Goal: Task Accomplishment & Management: Manage account settings

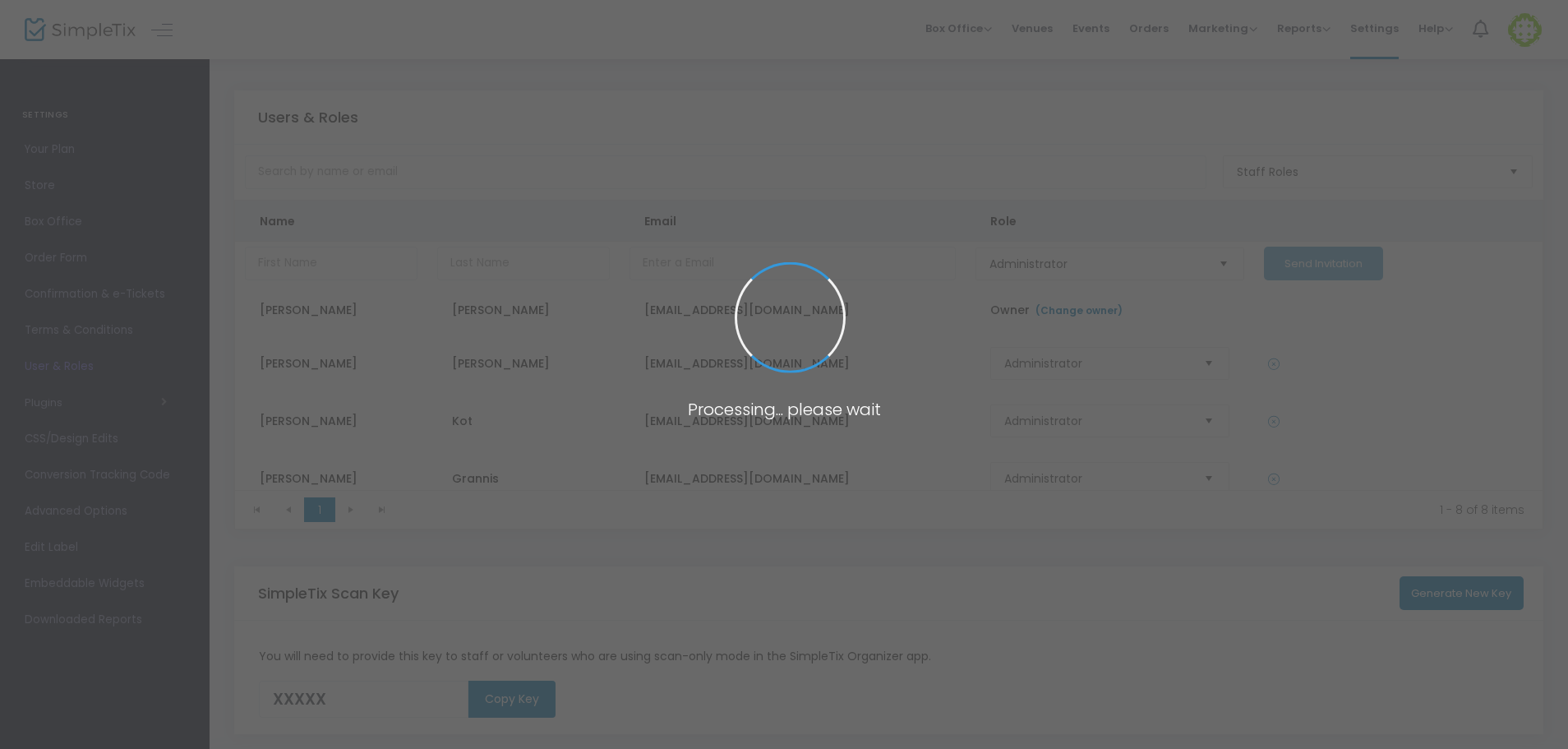
type input "OA5NK"
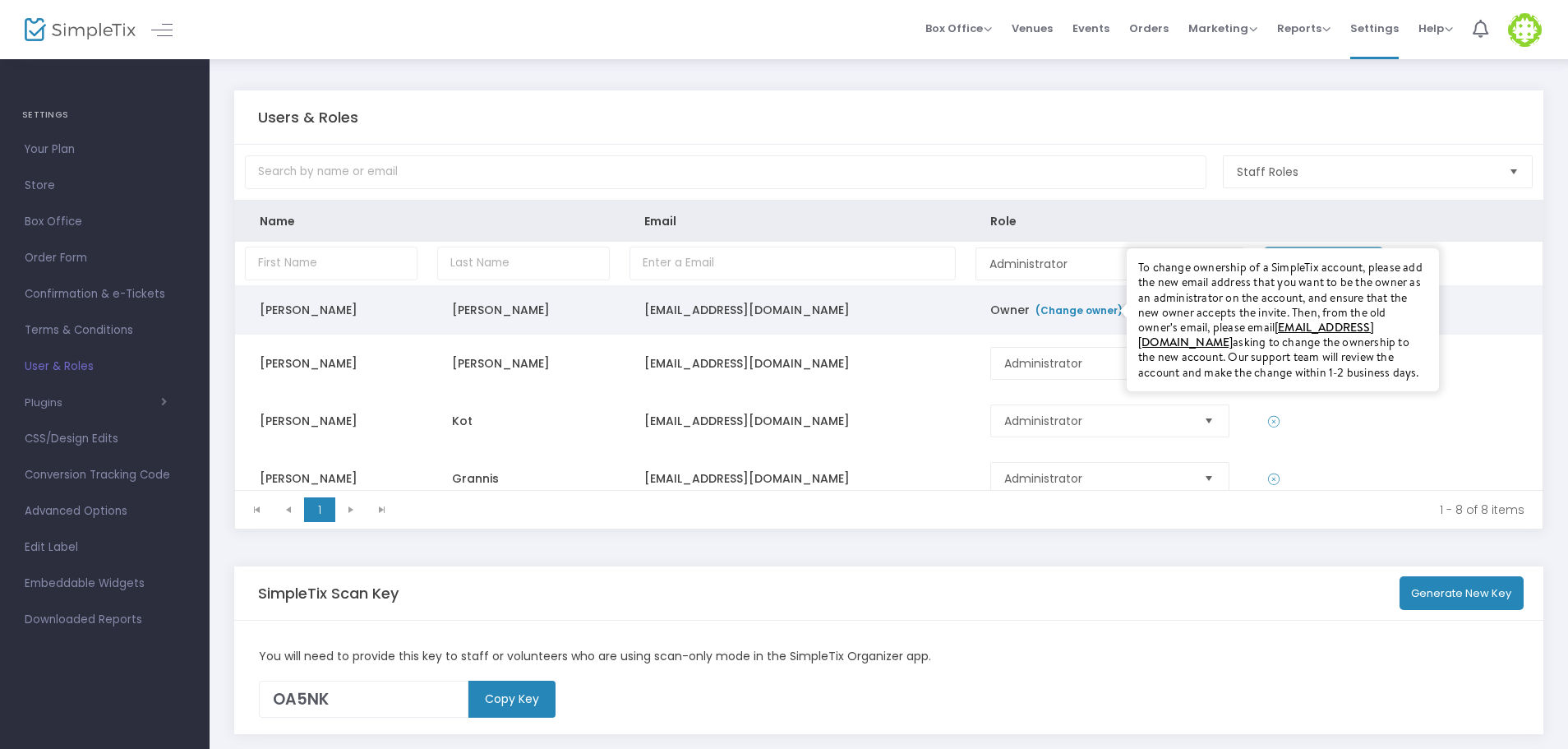
click at [1073, 313] on link "(Change owner)" at bounding box center [1078, 311] width 89 height 14
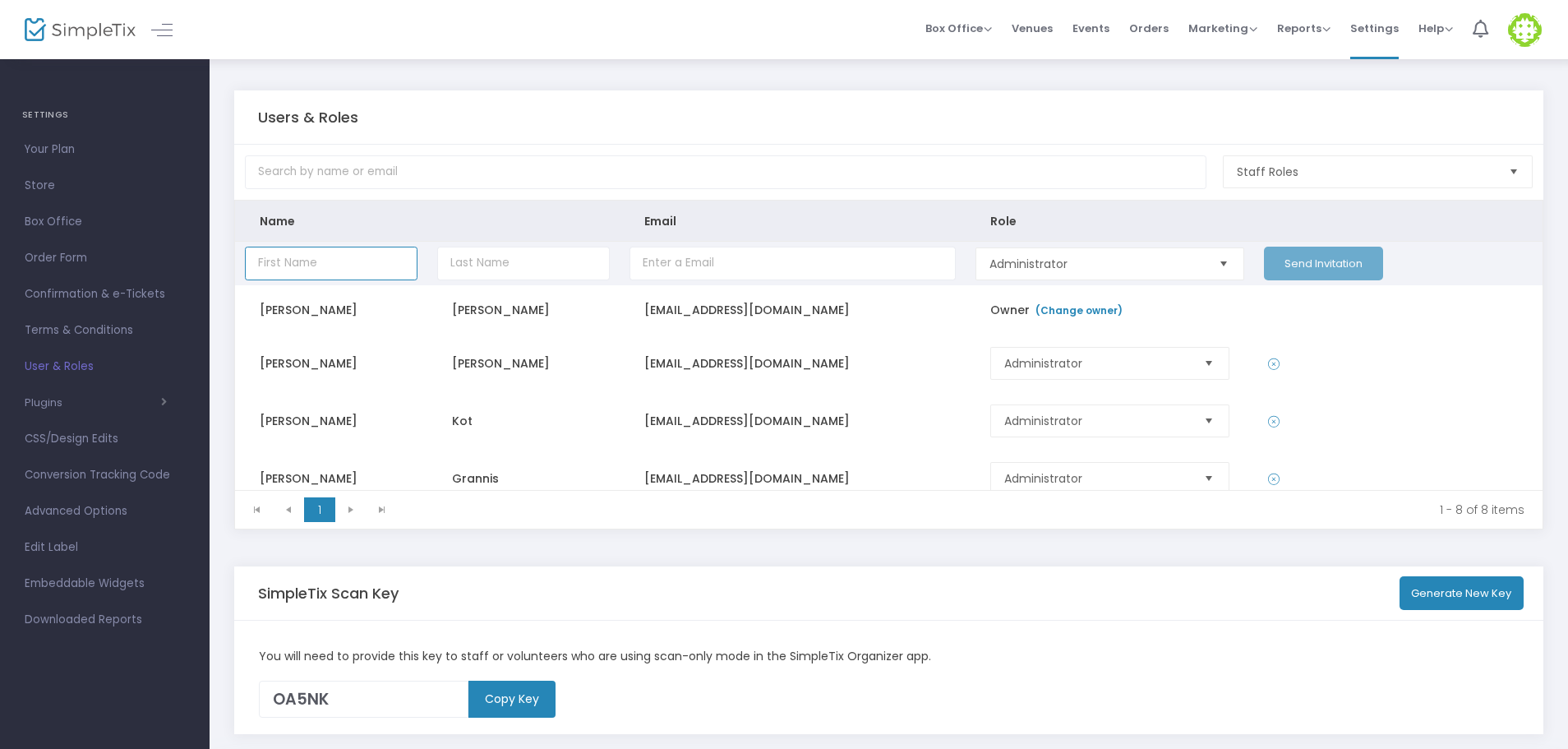
click at [369, 262] on input "Data table" at bounding box center [331, 263] width 172 height 33
type input "[PERSON_NAME]"
type input "Avant"
type input "m"
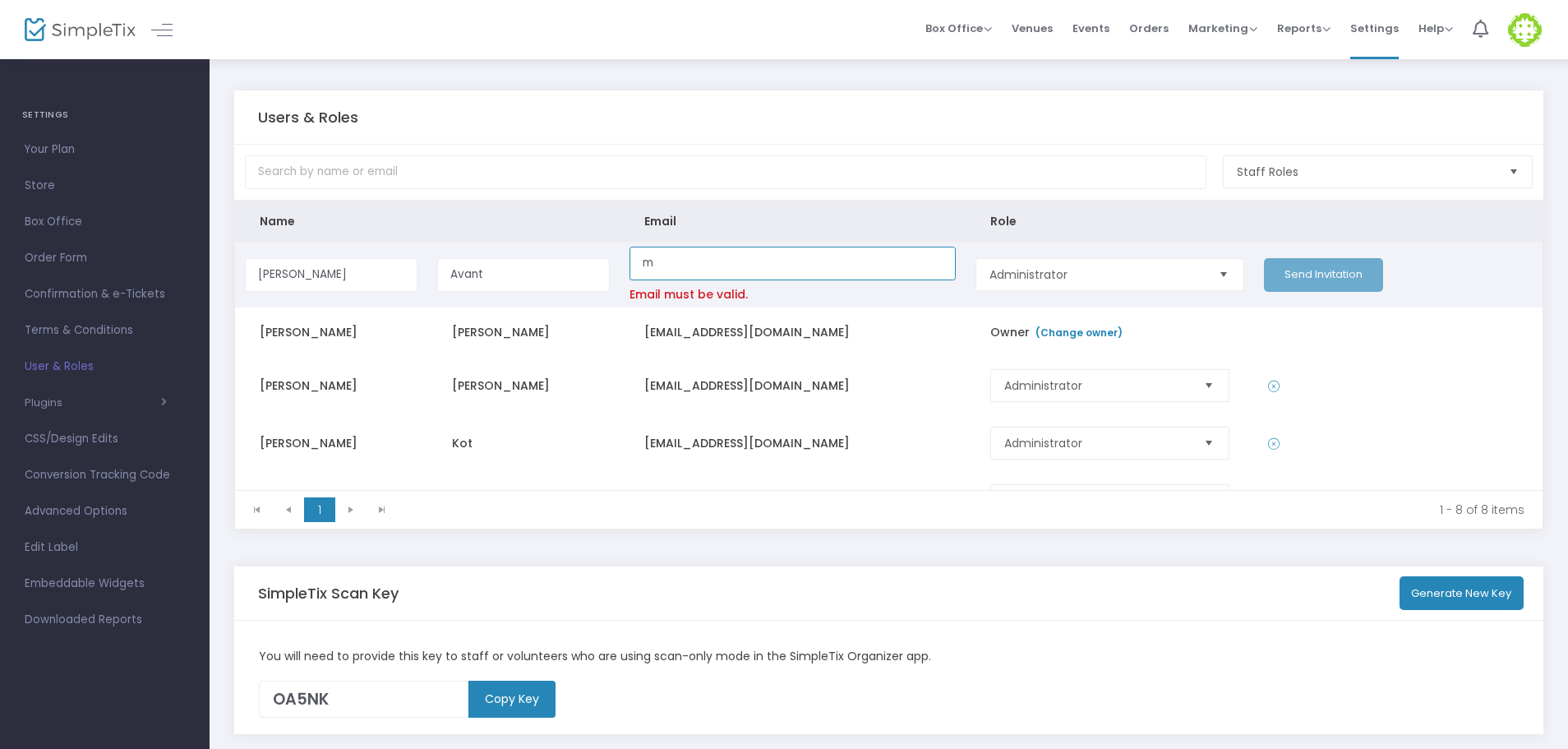
drag, startPoint x: 699, startPoint y: 270, endPoint x: 612, endPoint y: 270, distance: 87.0
click at [612, 270] on tr "[PERSON_NAME] Avant m Email must be valid. Administrator Send Invitation" at bounding box center [889, 275] width 1308 height 66
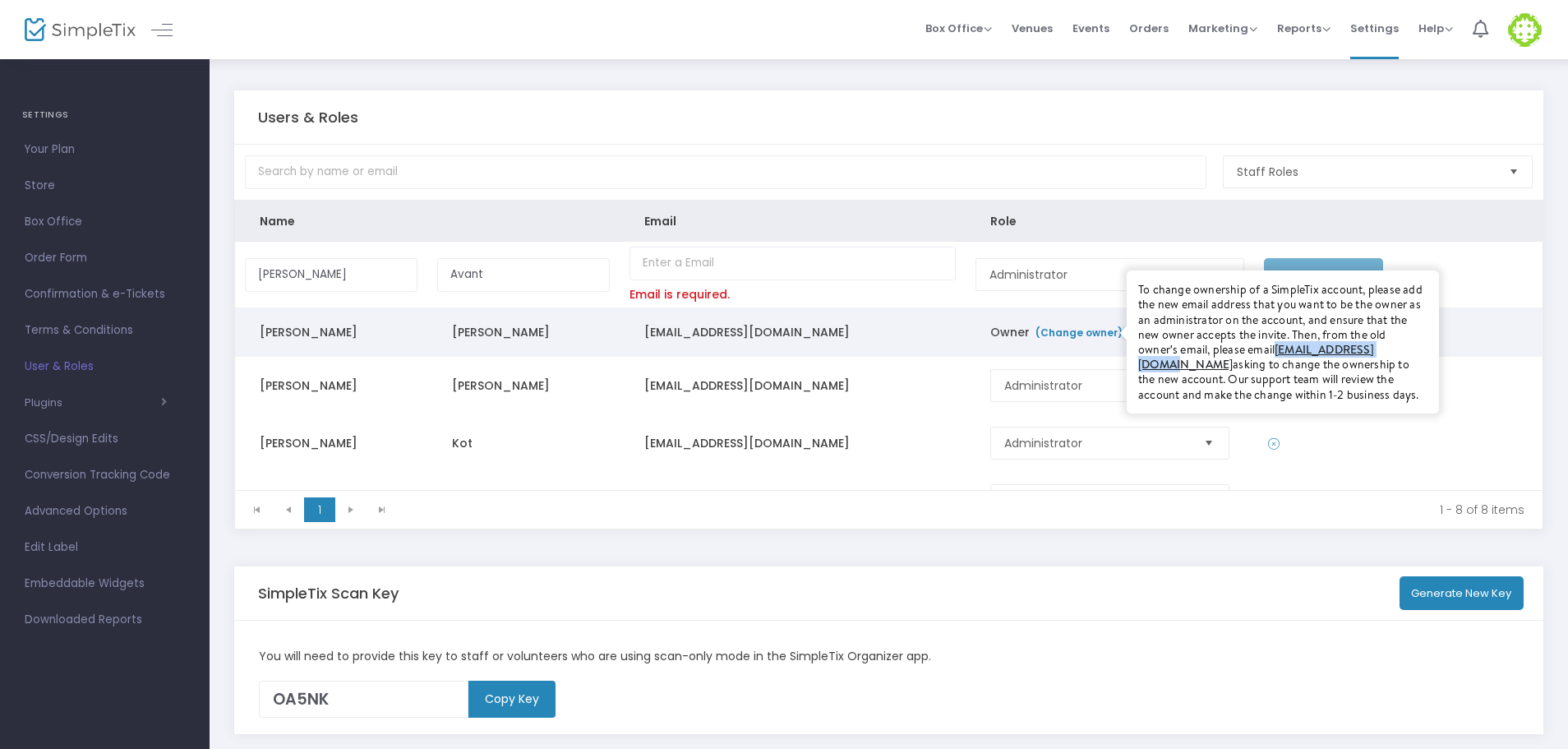
drag, startPoint x: 1408, startPoint y: 350, endPoint x: 1270, endPoint y: 348, distance: 138.0
click at [1270, 348] on div "To change ownership of a SimpleTix account, please add the new email address th…" at bounding box center [1282, 341] width 289 height 120
copy link "[EMAIL_ADDRESS][DOMAIN_NAME]"
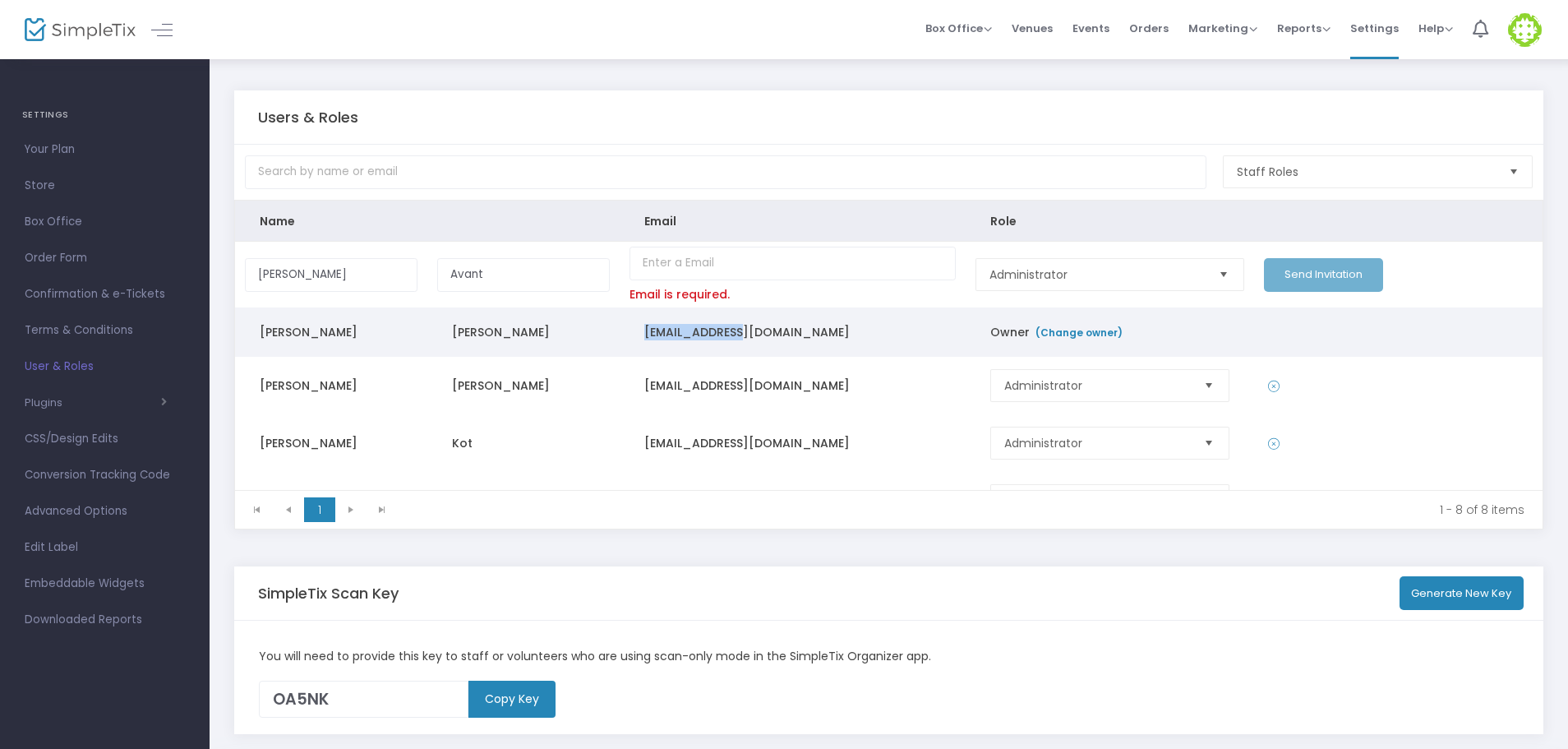
drag, startPoint x: 775, startPoint y: 329, endPoint x: 642, endPoint y: 333, distance: 133.1
click at [642, 333] on td "[EMAIL_ADDRESS][DOMAIN_NAME]" at bounding box center [792, 332] width 346 height 49
copy td "[EMAIL_ADDRESS][DOMAIN_NAME]"
